Goal: Task Accomplishment & Management: Complete application form

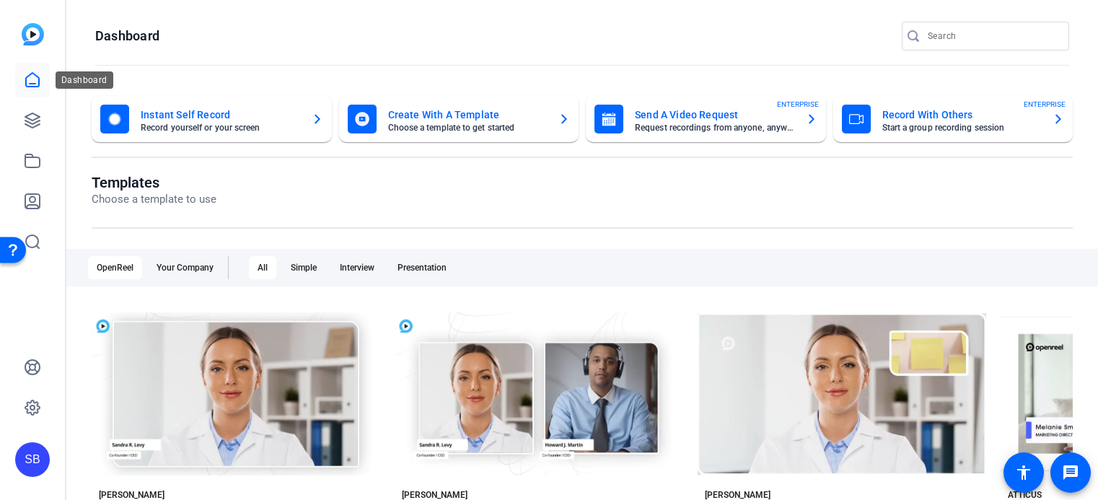
click at [31, 82] on icon at bounding box center [32, 79] width 17 height 17
click at [38, 74] on icon at bounding box center [32, 79] width 17 height 17
click at [30, 79] on icon at bounding box center [32, 79] width 17 height 17
click at [32, 123] on icon at bounding box center [32, 120] width 17 height 17
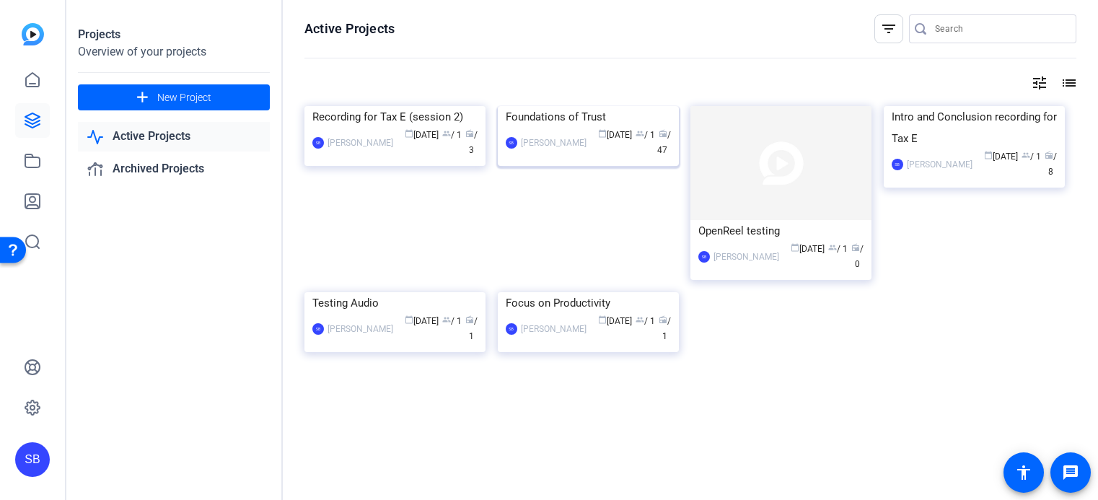
click at [597, 106] on img at bounding box center [588, 106] width 181 height 0
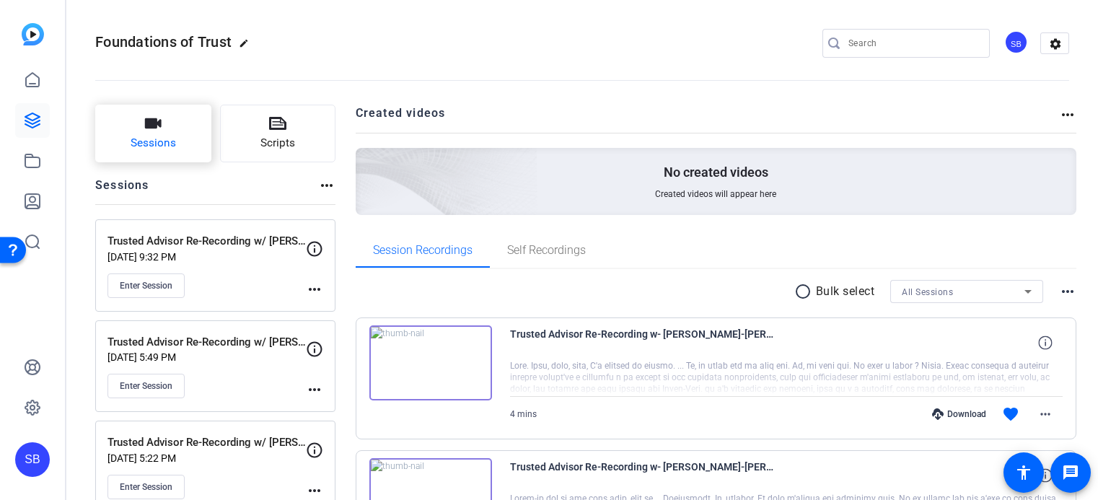
click at [198, 143] on button "Sessions" at bounding box center [153, 134] width 116 height 58
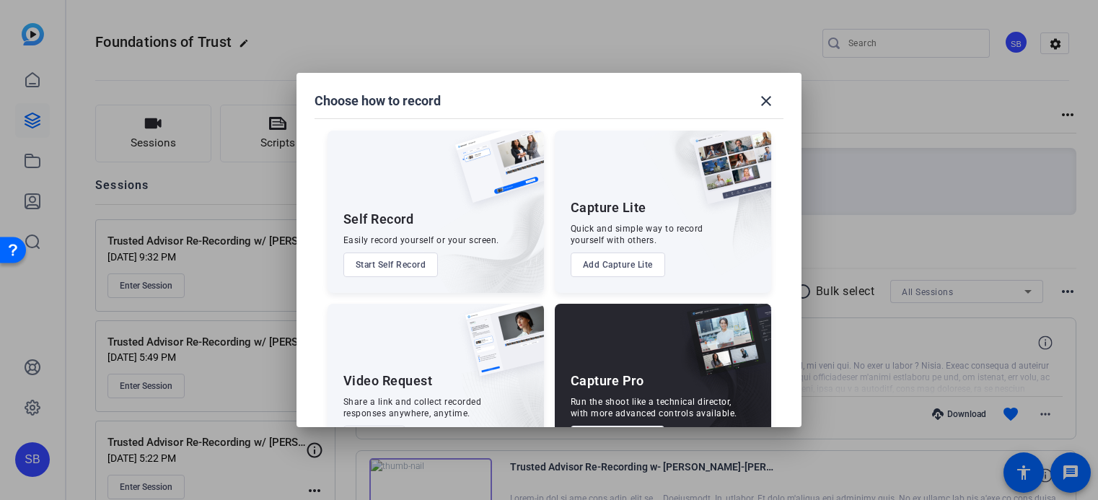
click at [634, 343] on div "Capture Pro Run the shoot like a technical director, with more advanced control…" at bounding box center [663, 385] width 216 height 162
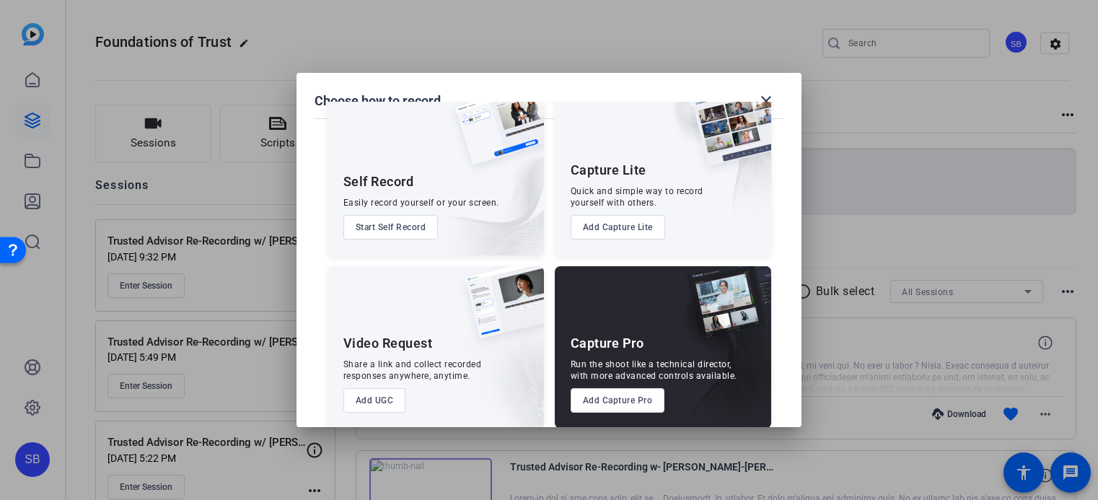
scroll to position [53, 0]
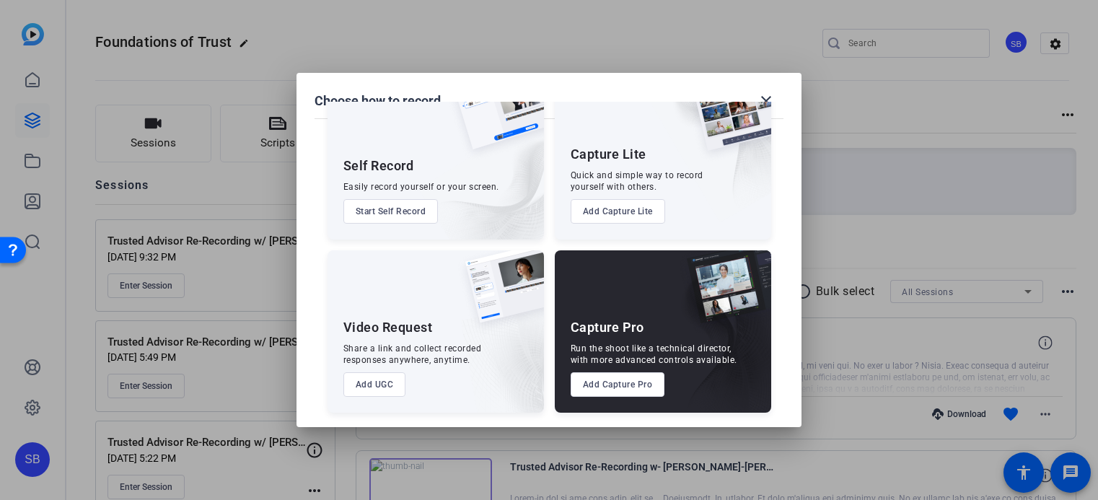
click at [633, 387] on button "Add Capture Pro" at bounding box center [618, 384] width 95 height 25
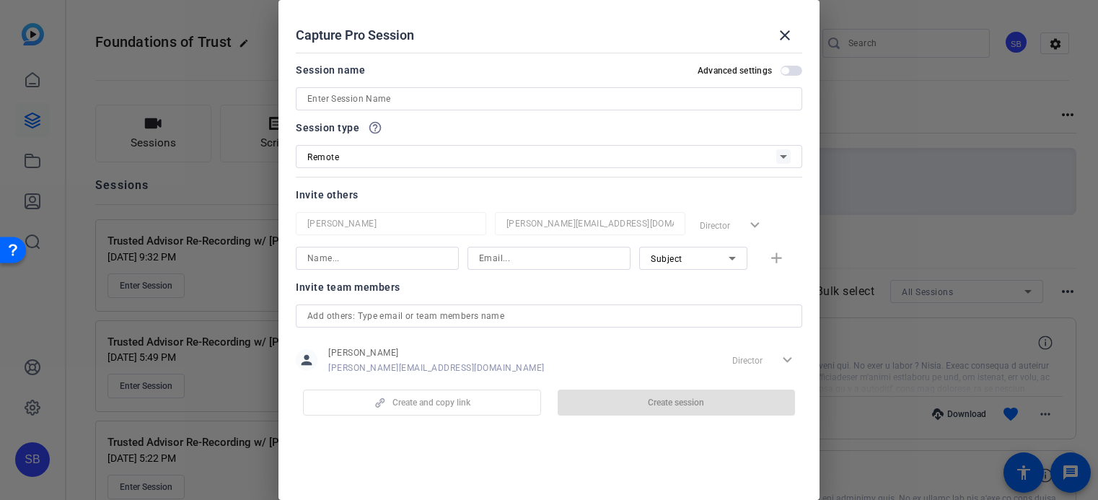
click at [379, 99] on input at bounding box center [548, 98] width 483 height 17
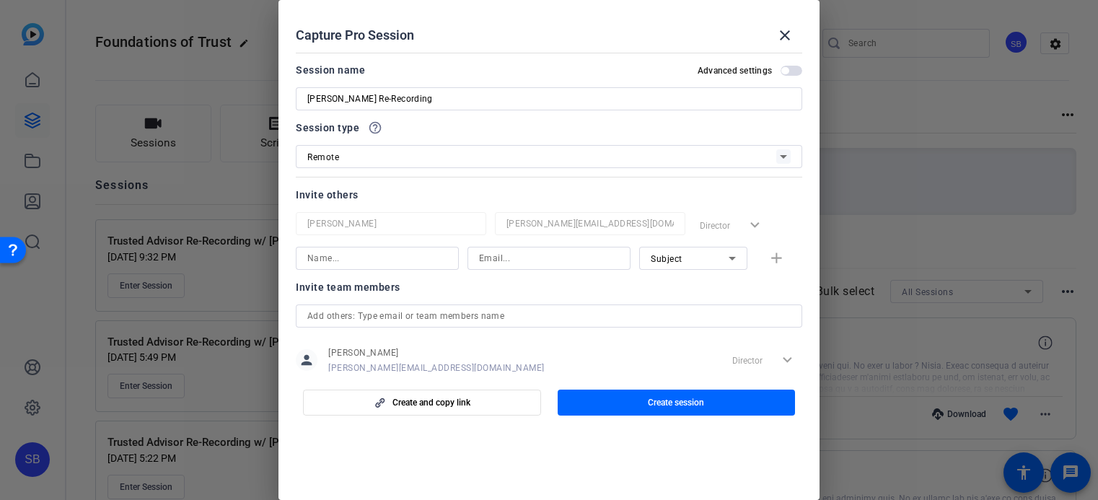
click at [307, 98] on div "[PERSON_NAME] Re-Recording" at bounding box center [549, 98] width 506 height 23
click at [310, 99] on input "[PERSON_NAME] Re-Recording" at bounding box center [548, 98] width 483 height 17
type input "Trusted Advisor Re-Recording w/ [PERSON_NAME]"
click at [415, 162] on div "Remote" at bounding box center [541, 157] width 469 height 18
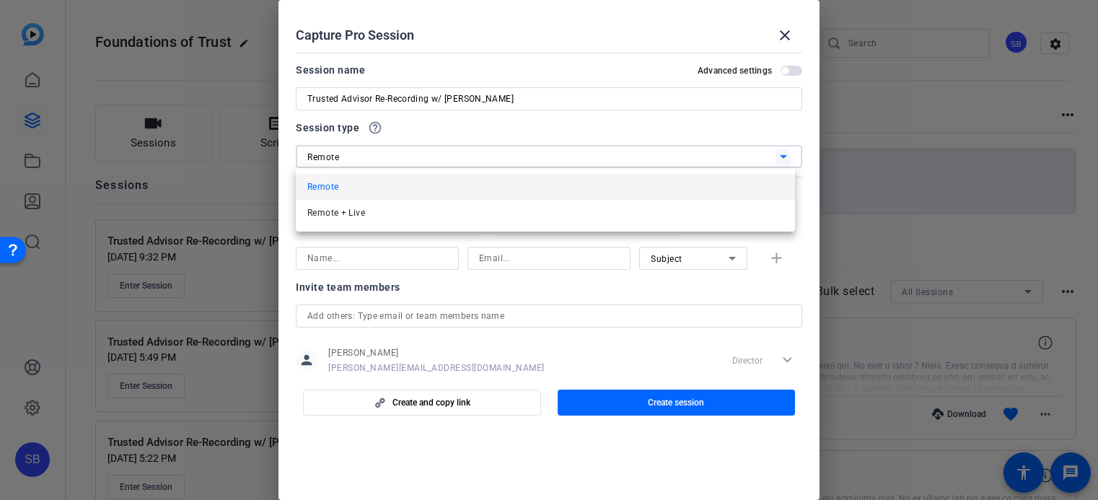
click at [415, 162] on div at bounding box center [549, 250] width 1098 height 500
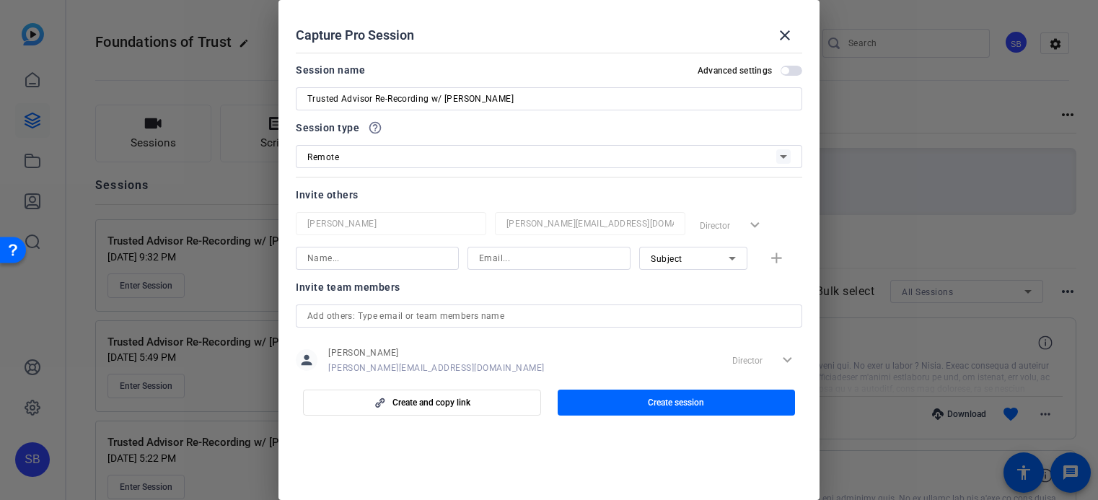
click at [362, 255] on input at bounding box center [377, 258] width 140 height 17
type input "[PERSON_NAME]"
type input "[PERSON_NAME][EMAIL_ADDRESS][DOMAIN_NAME]"
click at [725, 257] on icon at bounding box center [732, 258] width 17 height 17
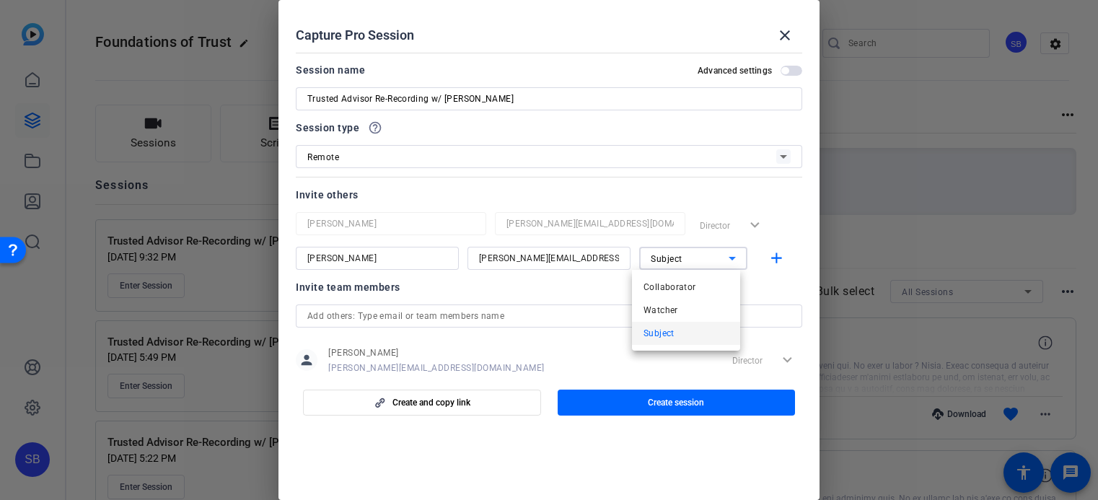
click at [725, 257] on div at bounding box center [549, 250] width 1098 height 500
click at [769, 258] on mat-icon "add" at bounding box center [777, 259] width 18 height 18
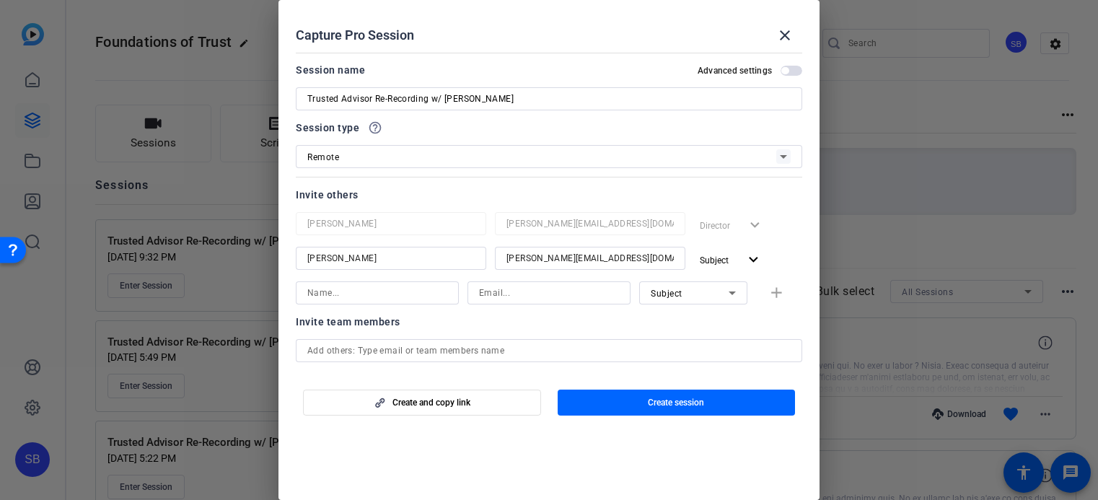
drag, startPoint x: 520, startPoint y: 320, endPoint x: 515, endPoint y: 328, distance: 9.4
click at [520, 320] on div at bounding box center [549, 312] width 163 height 16
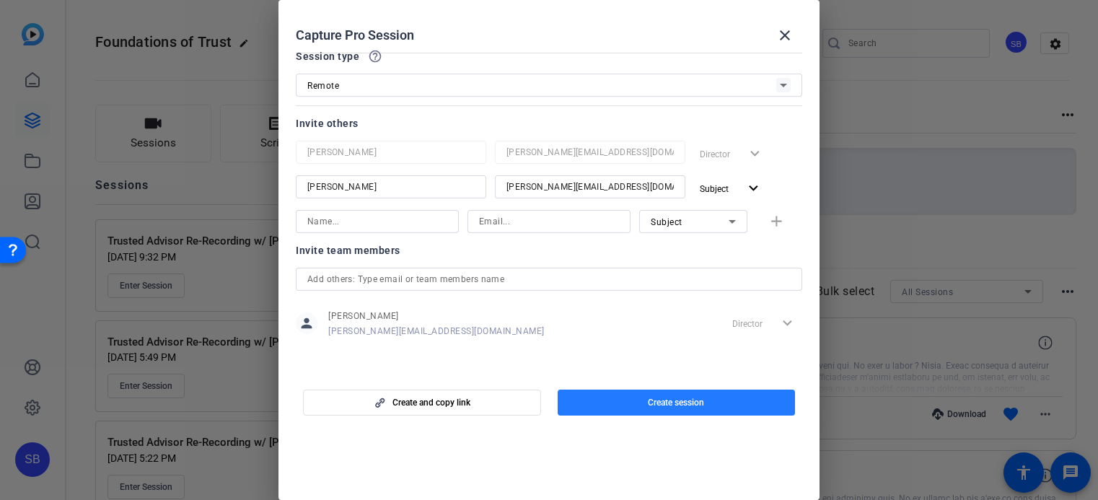
click at [689, 400] on span "Create session" at bounding box center [676, 403] width 56 height 12
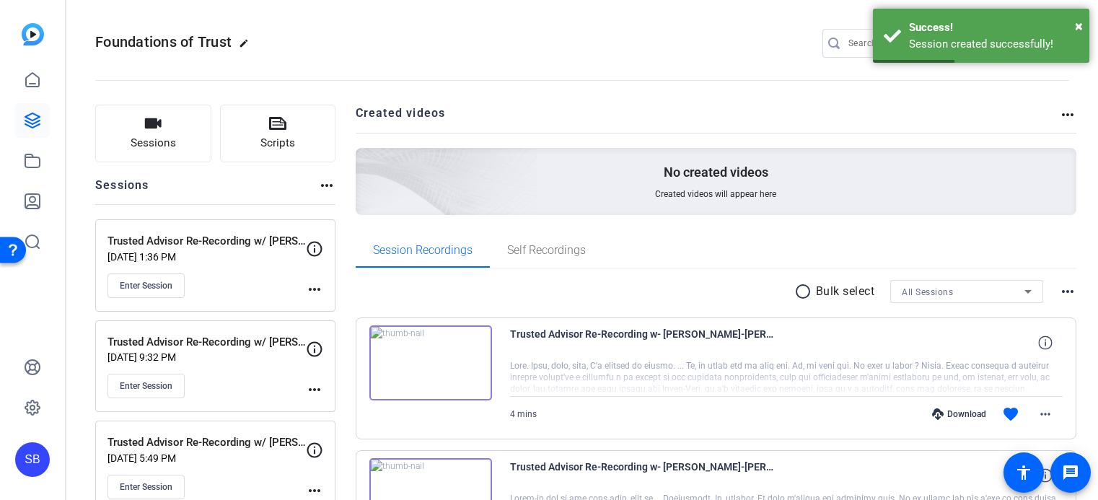
click at [315, 289] on mat-icon "more_horiz" at bounding box center [314, 289] width 17 height 17
click at [321, 307] on span "Edit Session" at bounding box center [350, 310] width 66 height 17
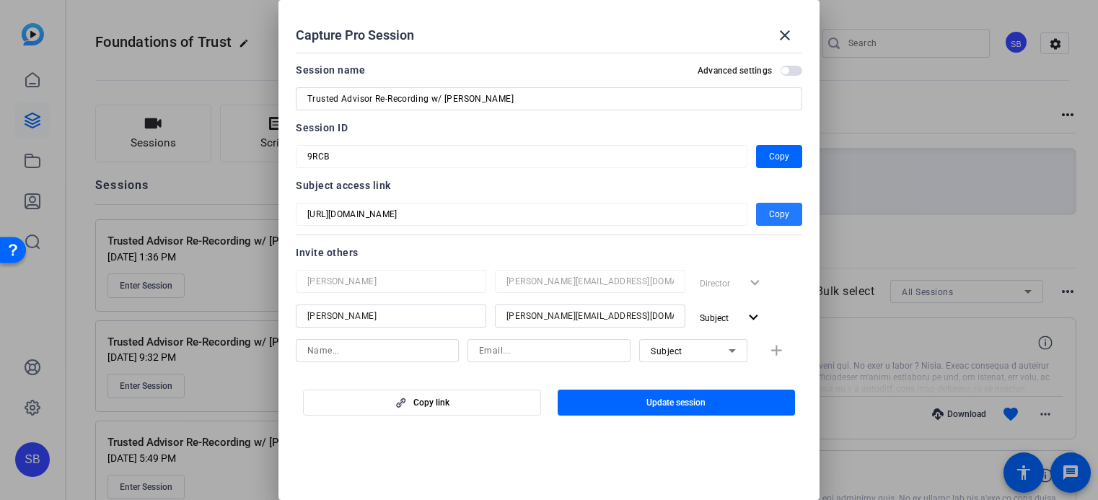
click at [778, 211] on span "Copy" at bounding box center [779, 214] width 20 height 17
click at [794, 35] on span at bounding box center [785, 35] width 35 height 35
